Goal: Information Seeking & Learning: Learn about a topic

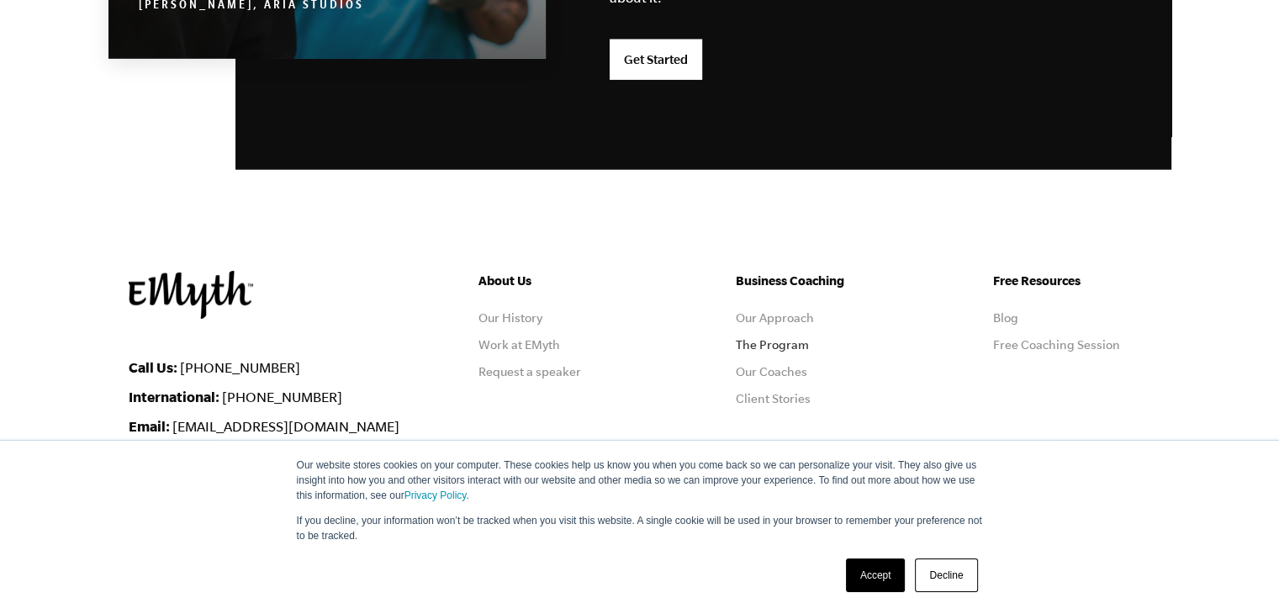
scroll to position [4569, 0]
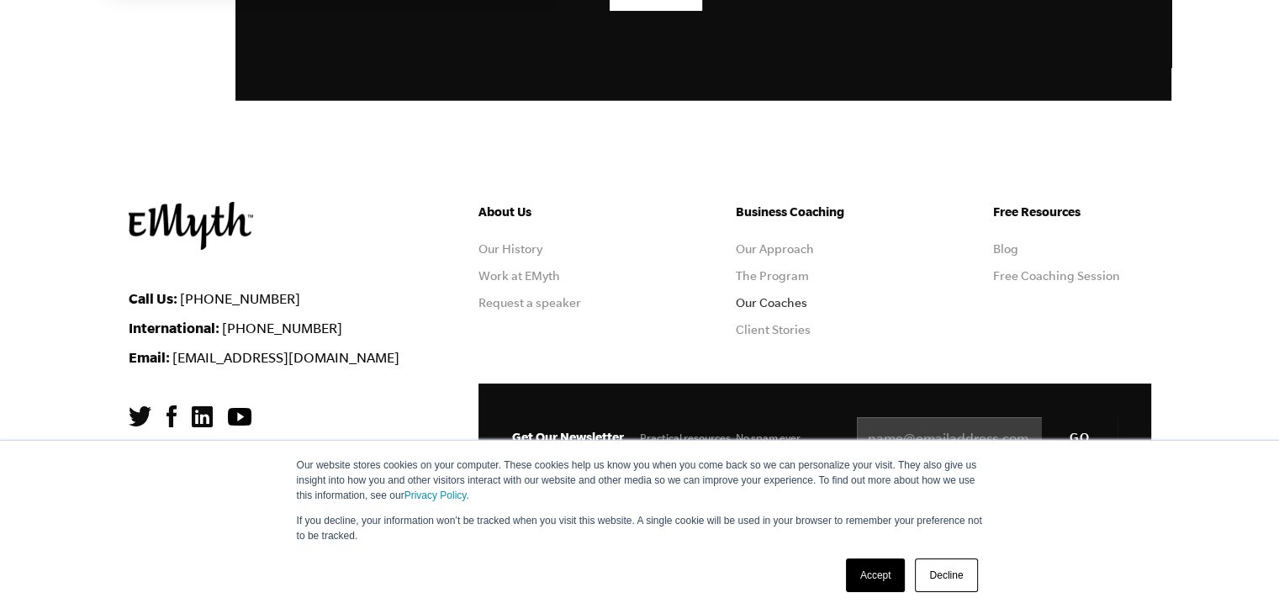
click at [783, 298] on link "Our Coaches" at bounding box center [771, 302] width 71 height 13
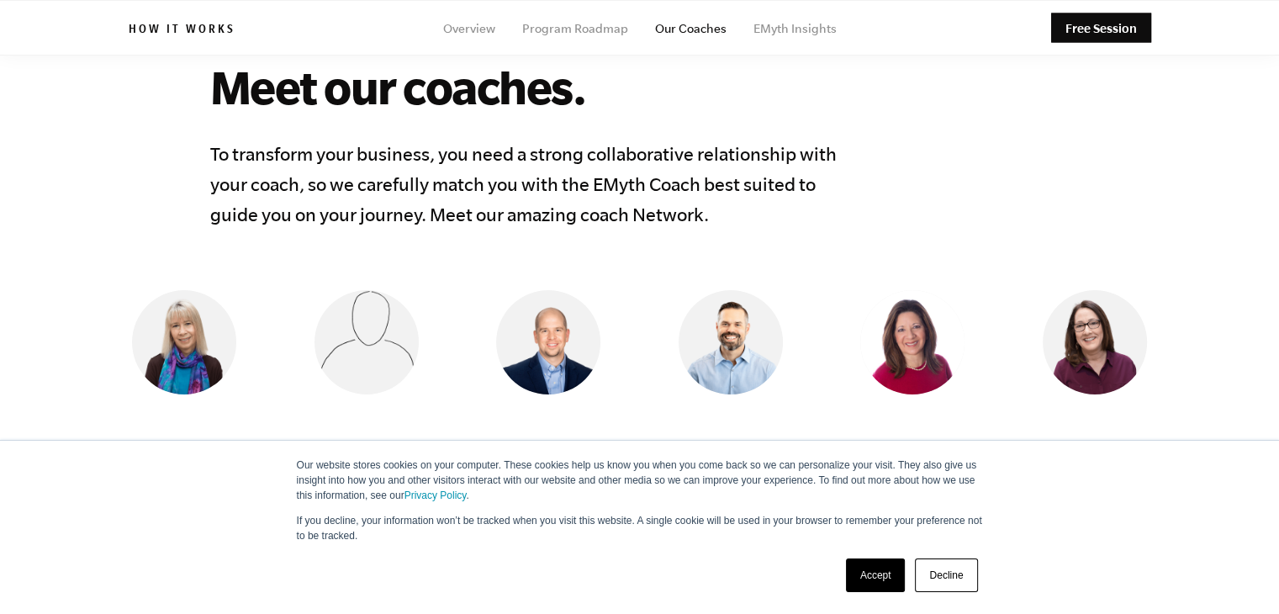
scroll to position [1093, 0]
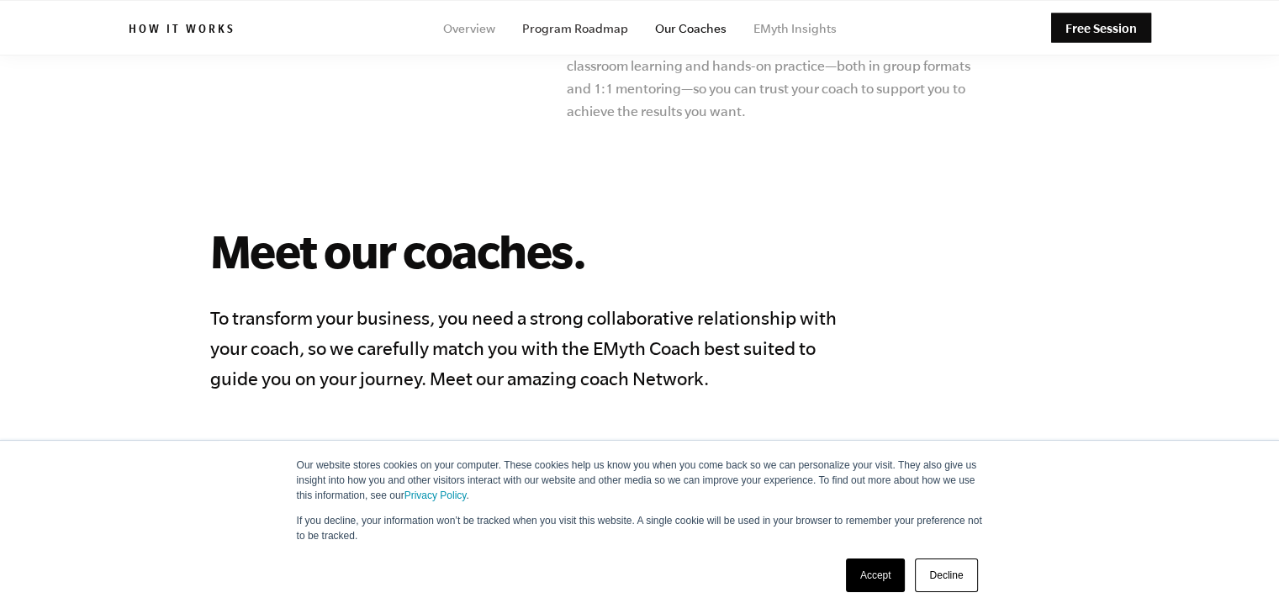
click at [575, 25] on link "Program Roadmap" at bounding box center [575, 28] width 106 height 13
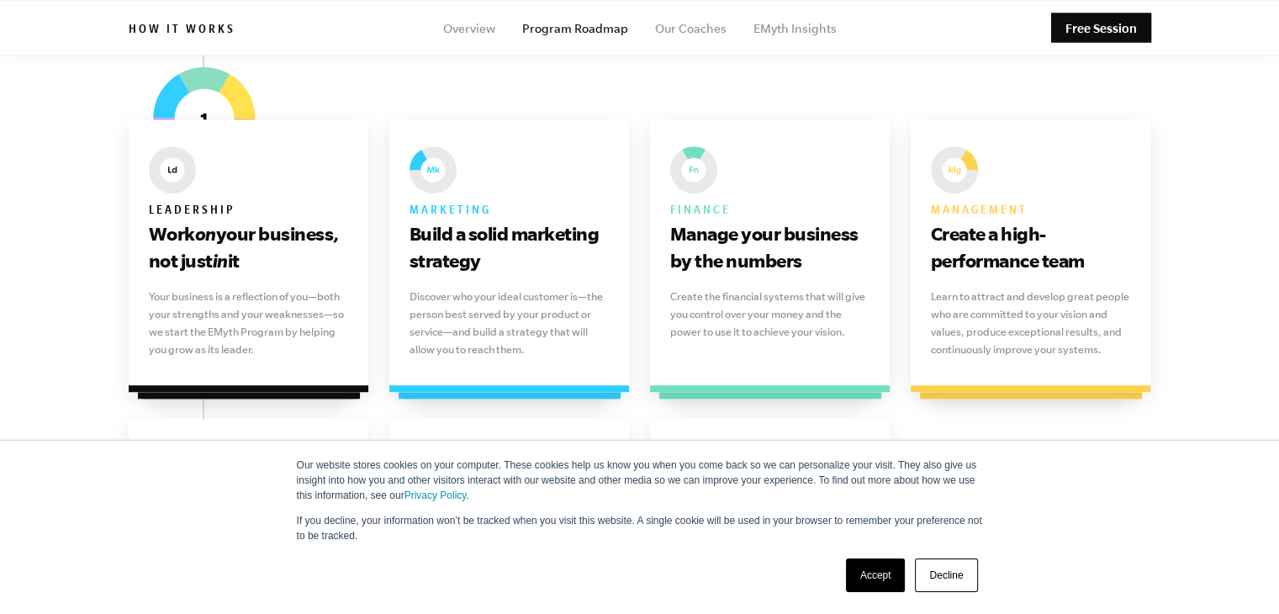
scroll to position [925, 0]
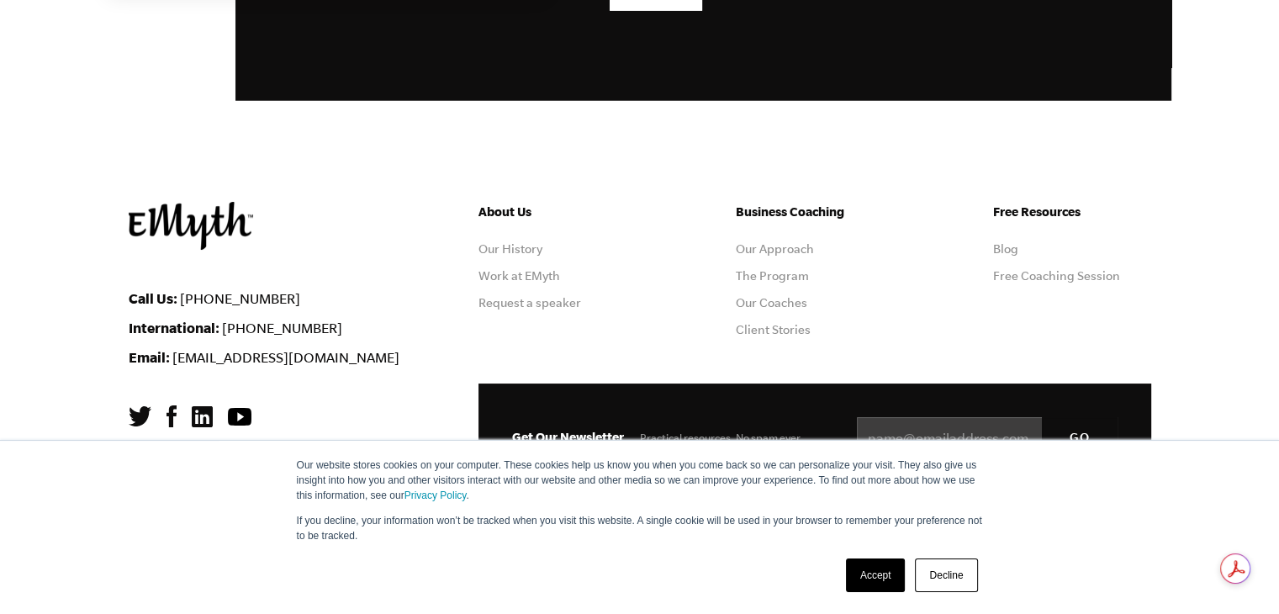
click at [941, 577] on link "Decline" at bounding box center [946, 575] width 62 height 34
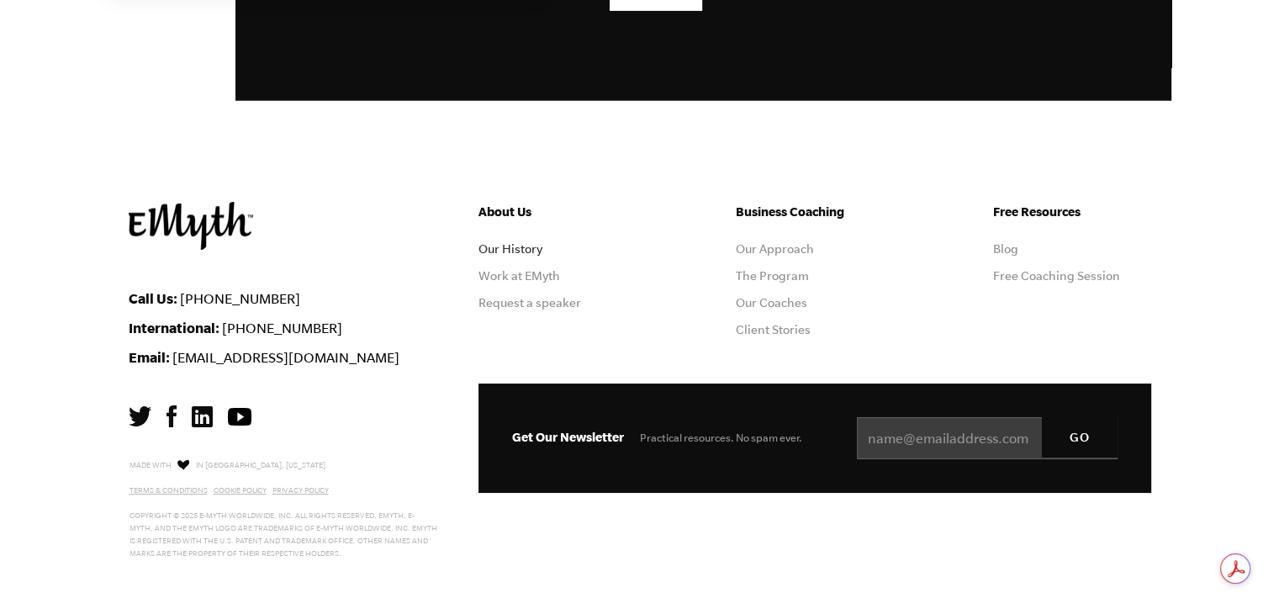
click at [517, 246] on link "Our History" at bounding box center [510, 248] width 64 height 13
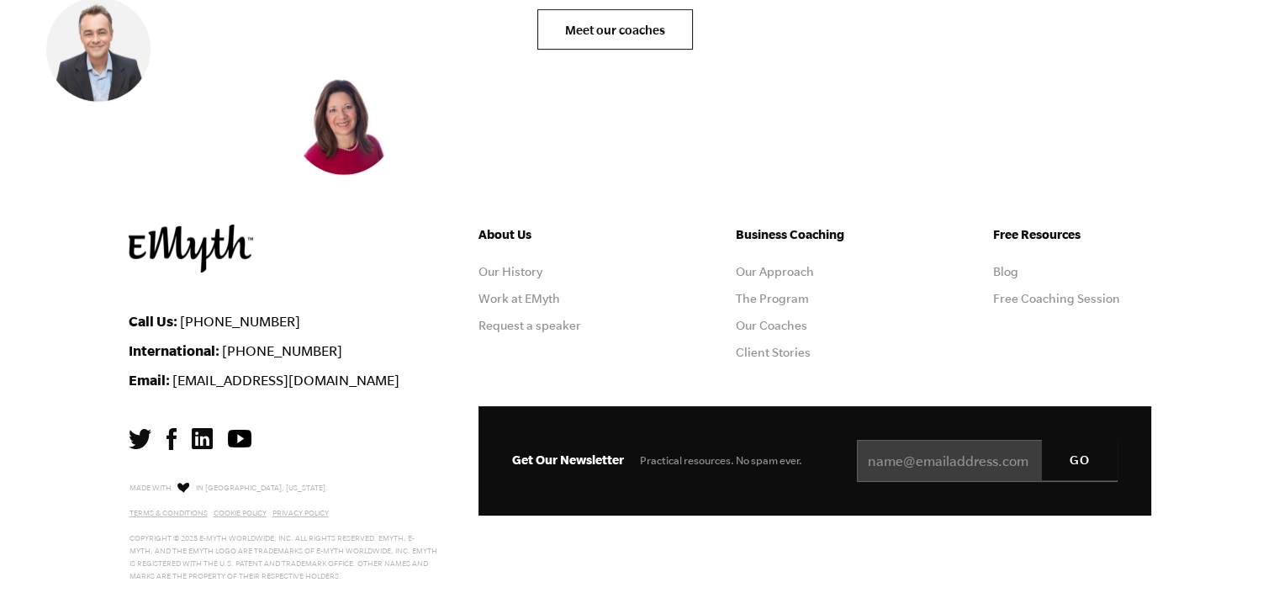
scroll to position [6993, 0]
